Goal: Information Seeking & Learning: Stay updated

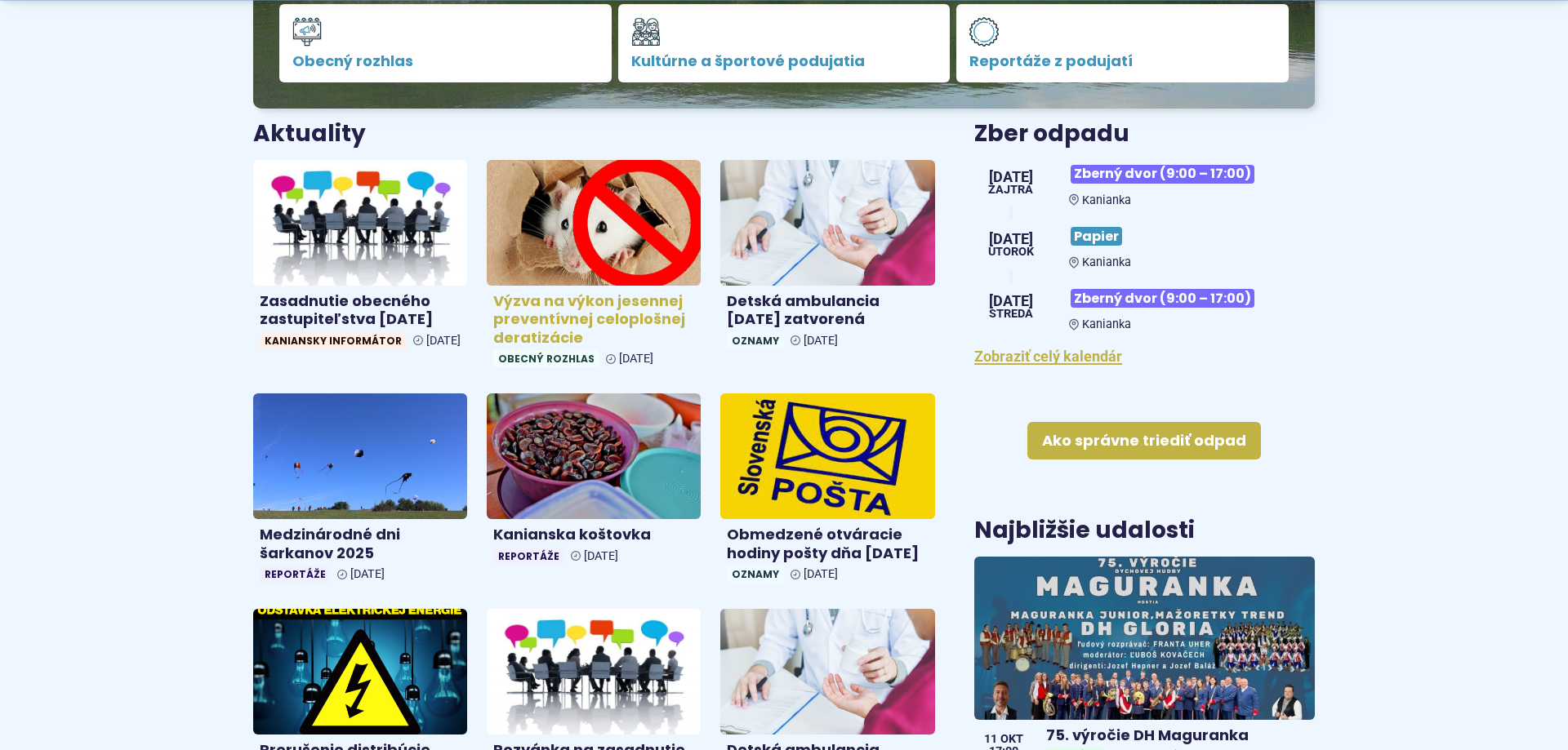
scroll to position [583, 0]
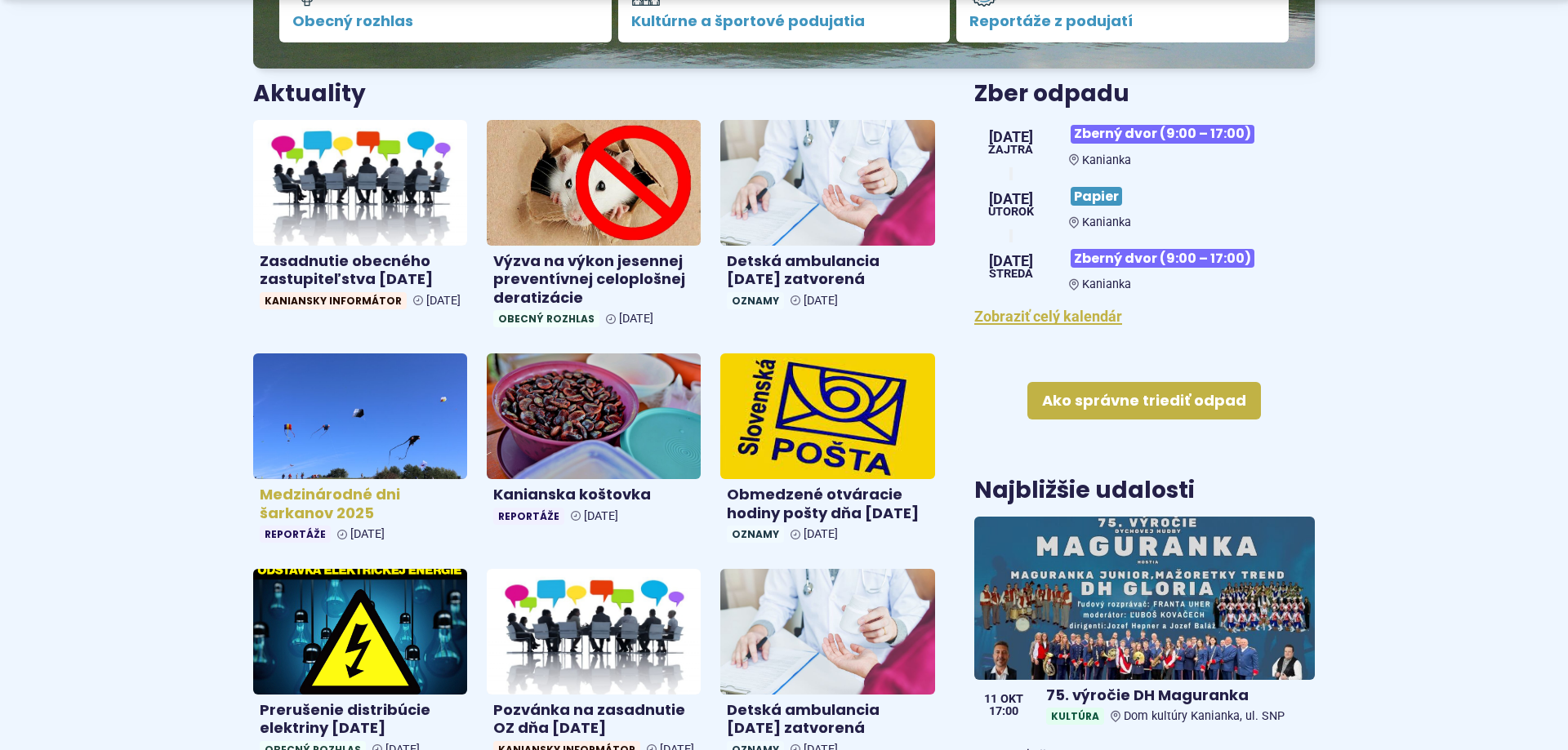
click at [395, 420] on img at bounding box center [360, 416] width 247 height 145
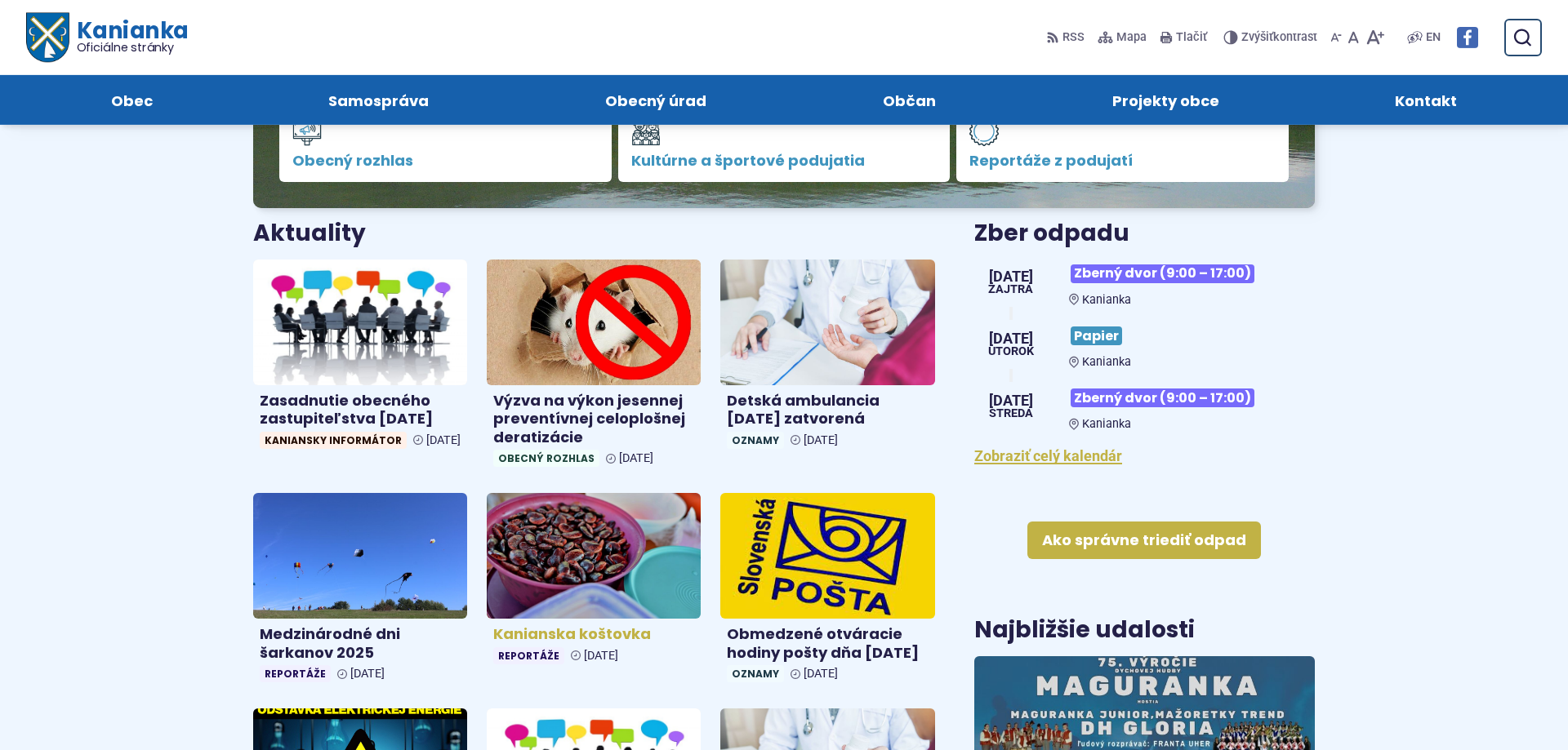
scroll to position [416, 0]
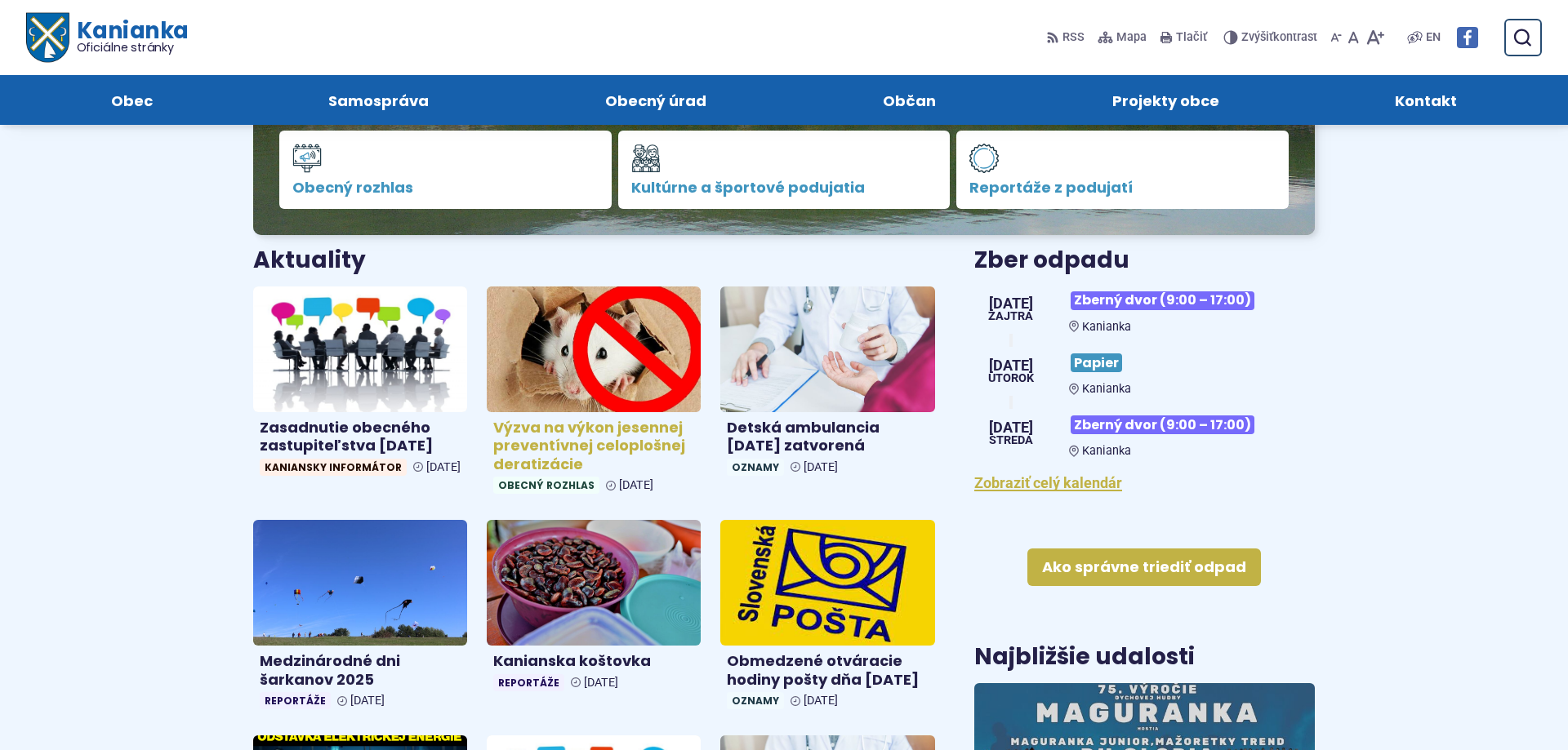
click at [544, 444] on h4 "Výzva na výkon jesennej preventívnej celoplošnej deratizácie" at bounding box center [593, 446] width 201 height 56
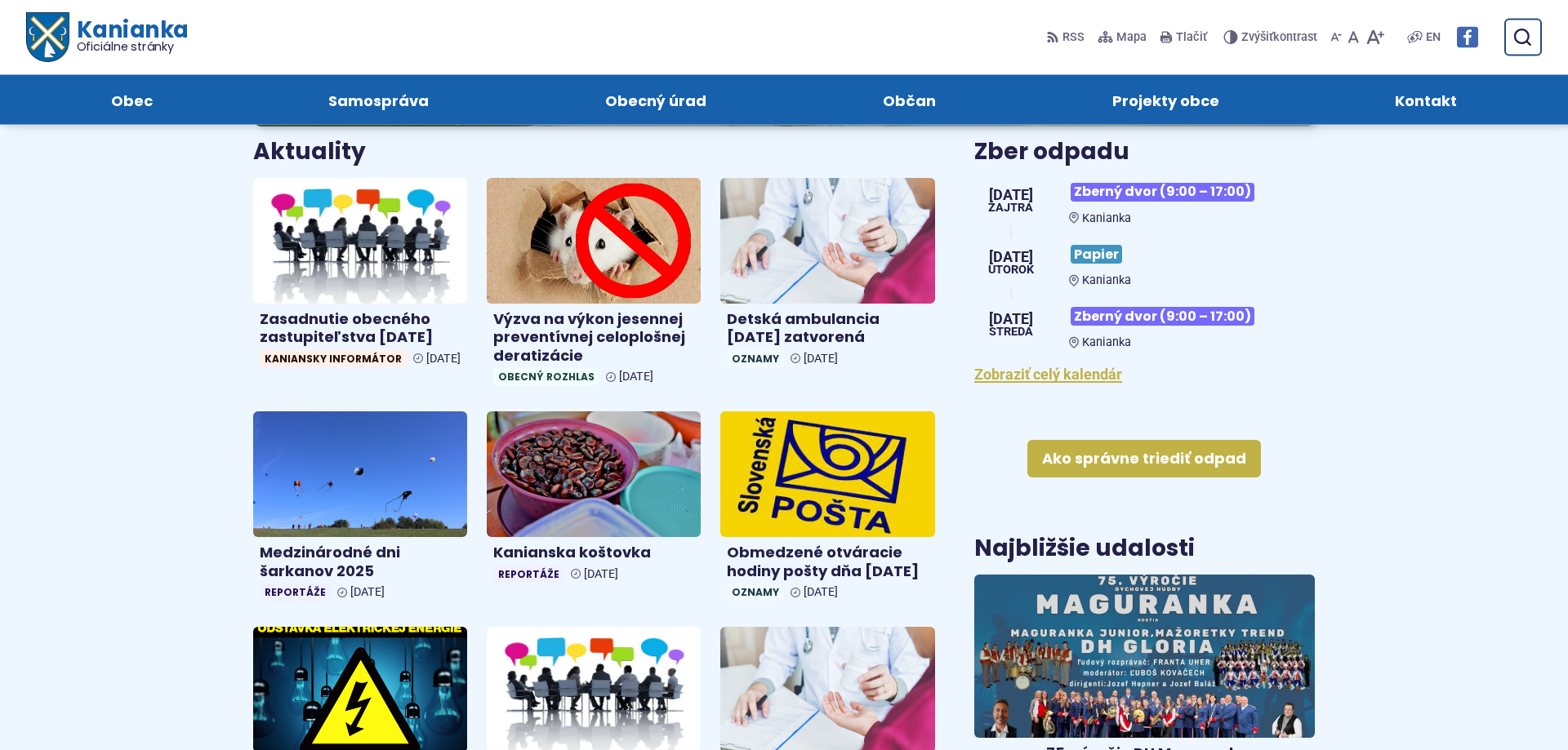
scroll to position [666, 0]
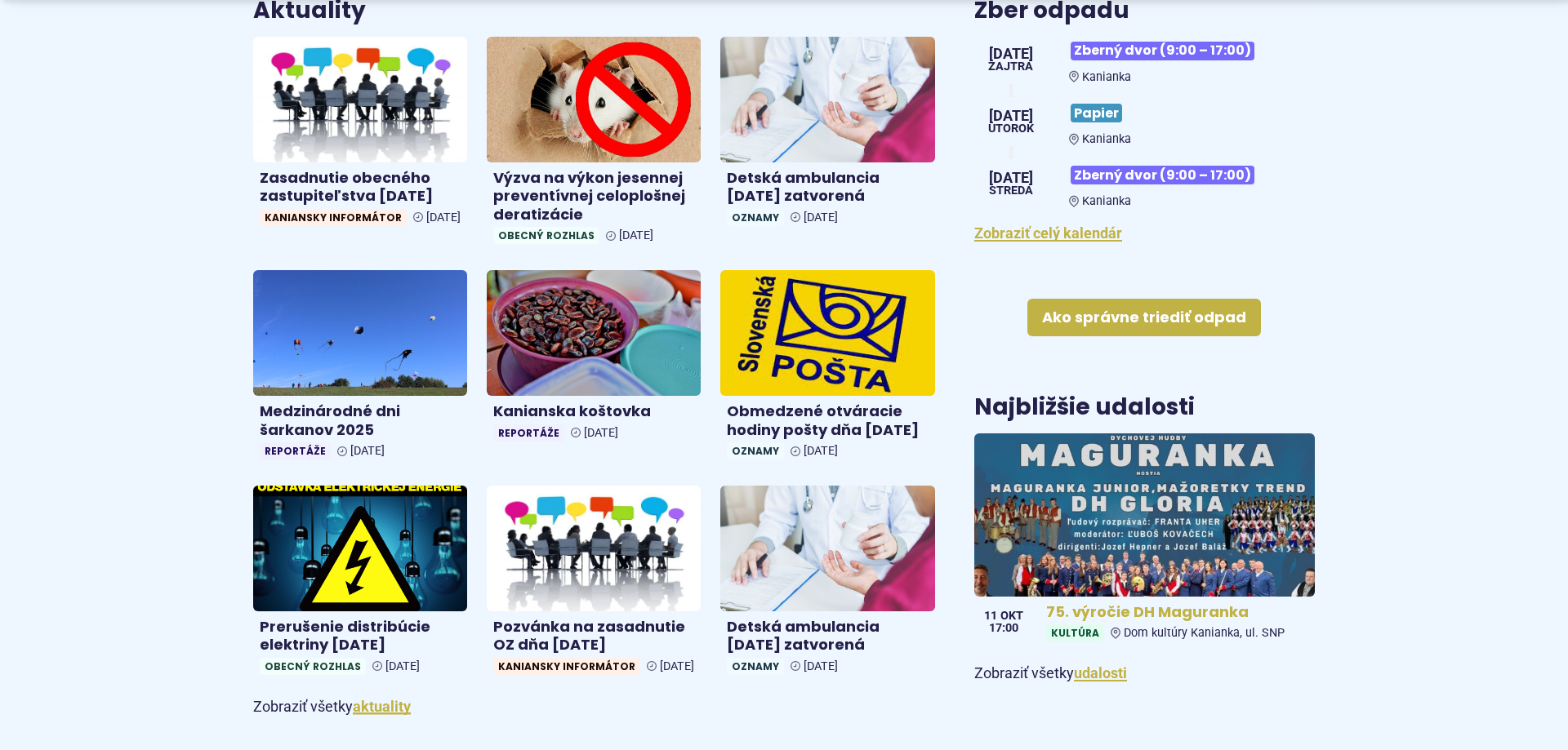
click at [1236, 506] on img at bounding box center [1144, 515] width 392 height 188
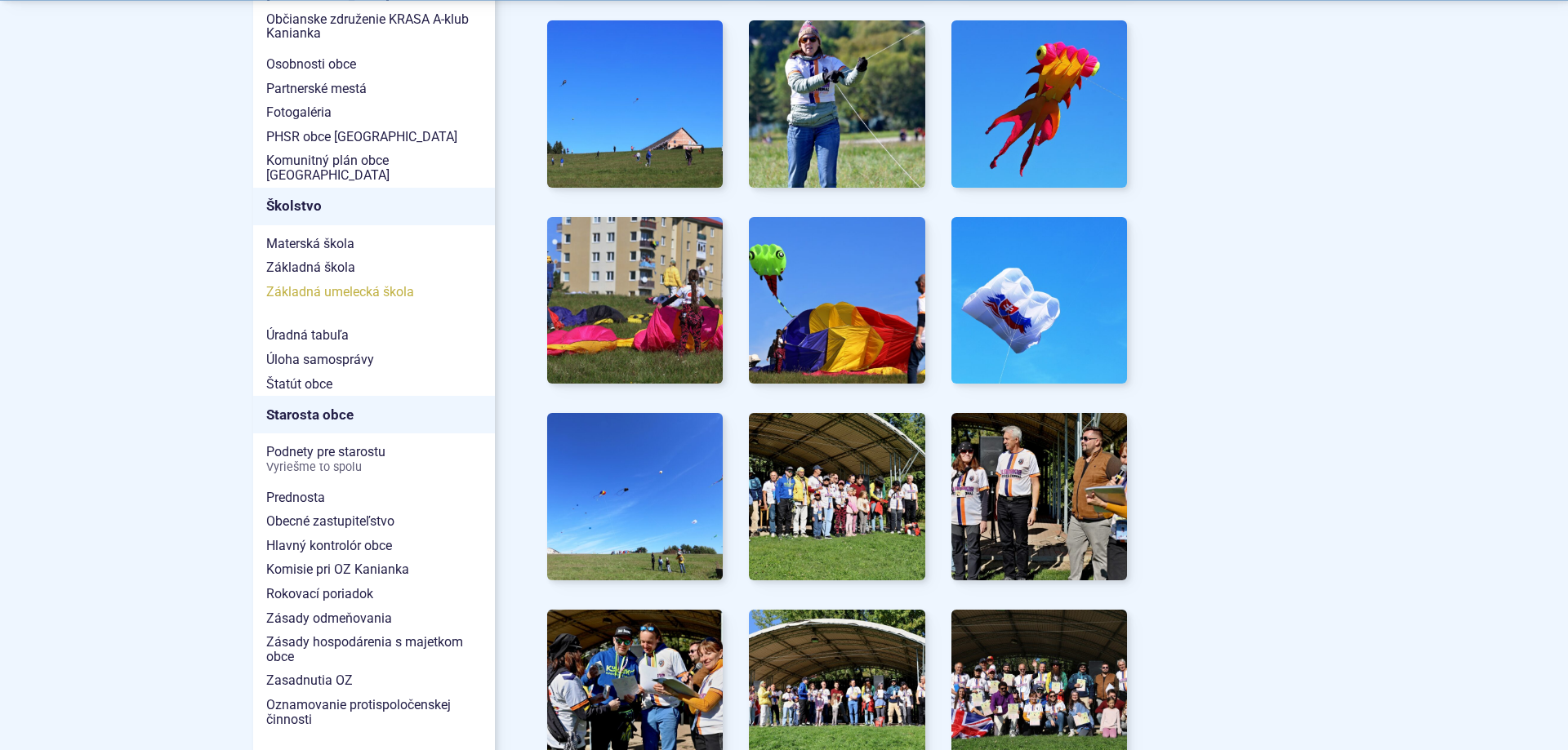
scroll to position [999, 0]
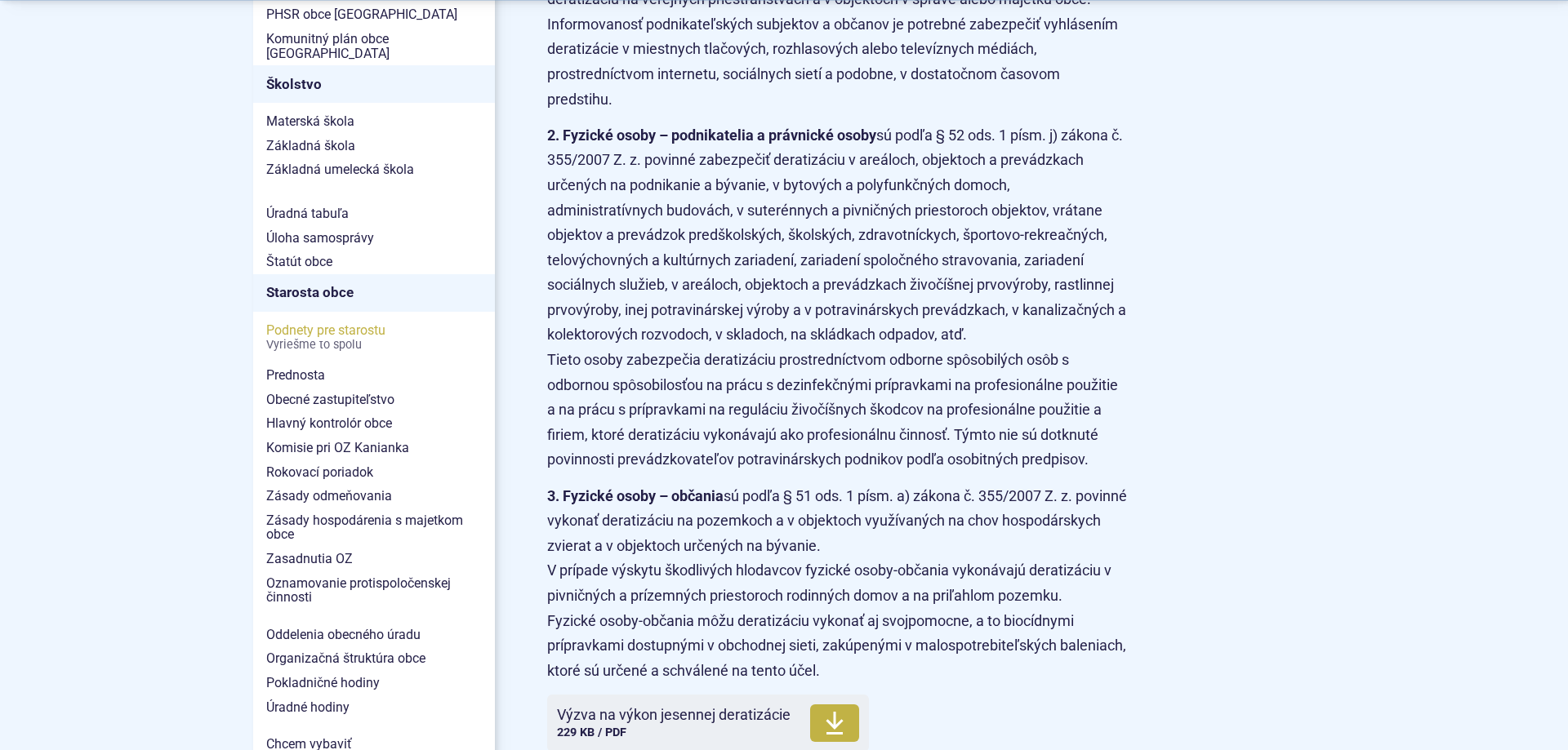
scroll to position [999, 0]
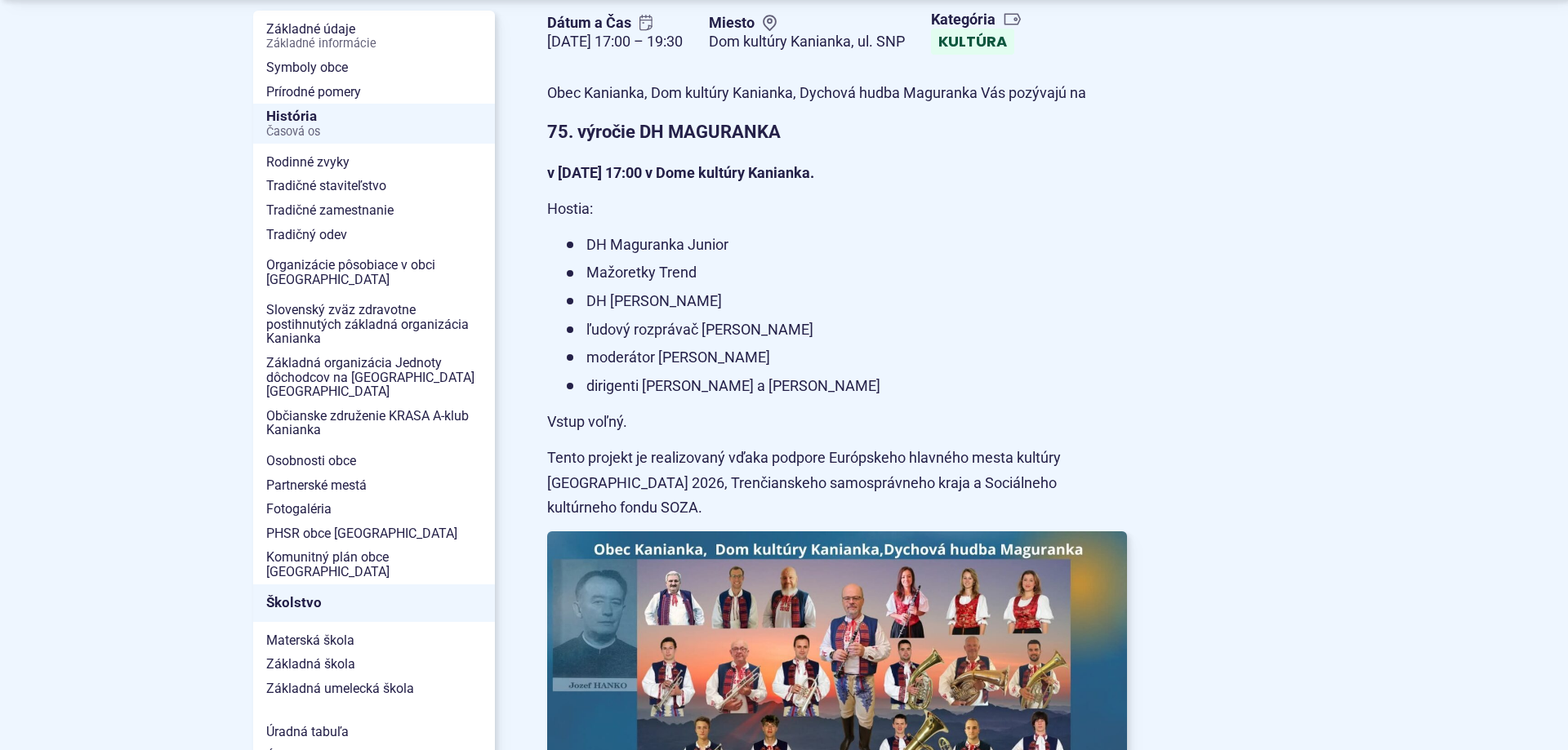
scroll to position [416, 0]
